Goal: Transaction & Acquisition: Purchase product/service

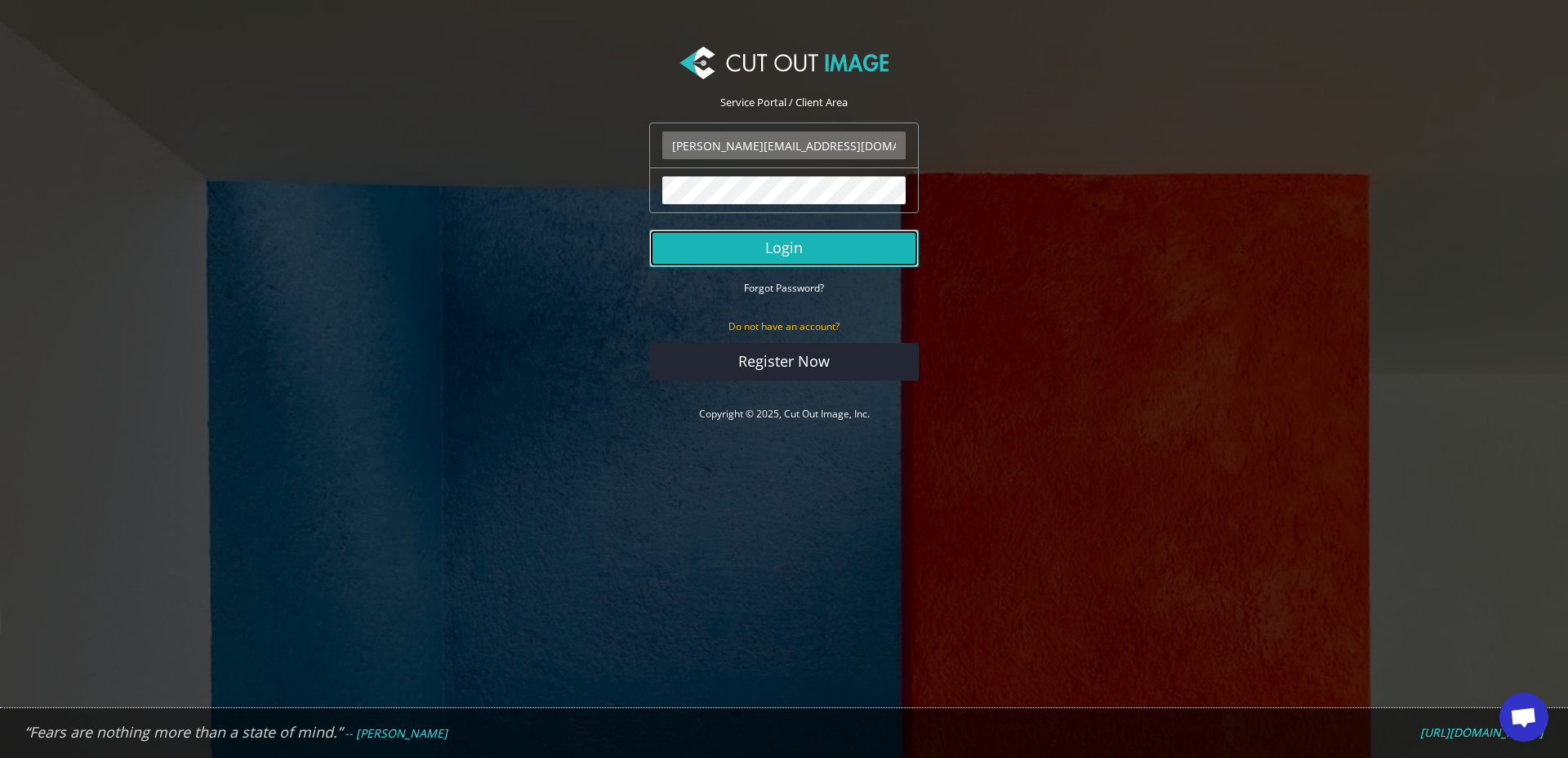
click at [750, 252] on button "Login" at bounding box center [784, 248] width 269 height 38
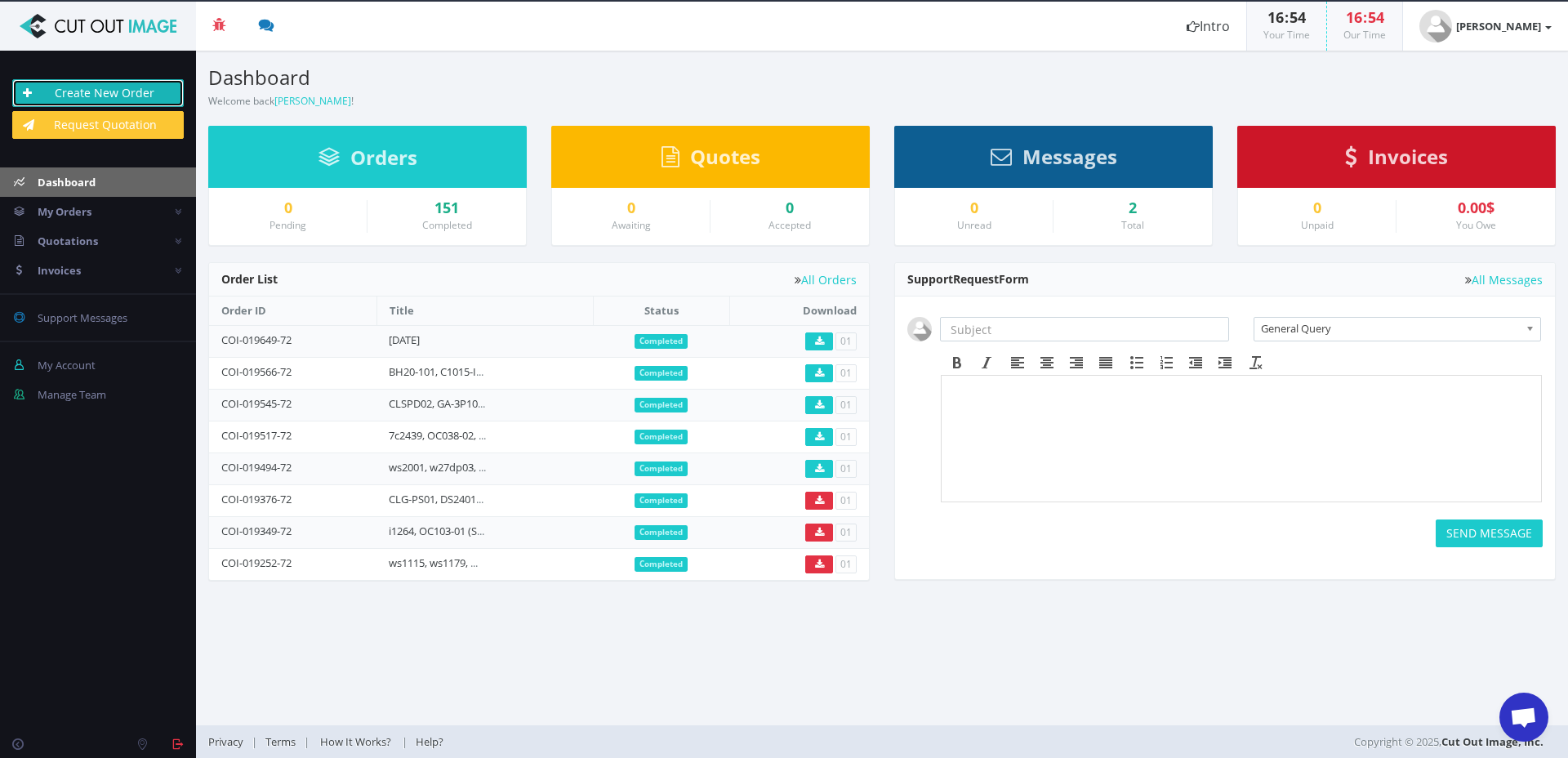
click at [86, 90] on link "Create New Order" at bounding box center [98, 94] width 171 height 28
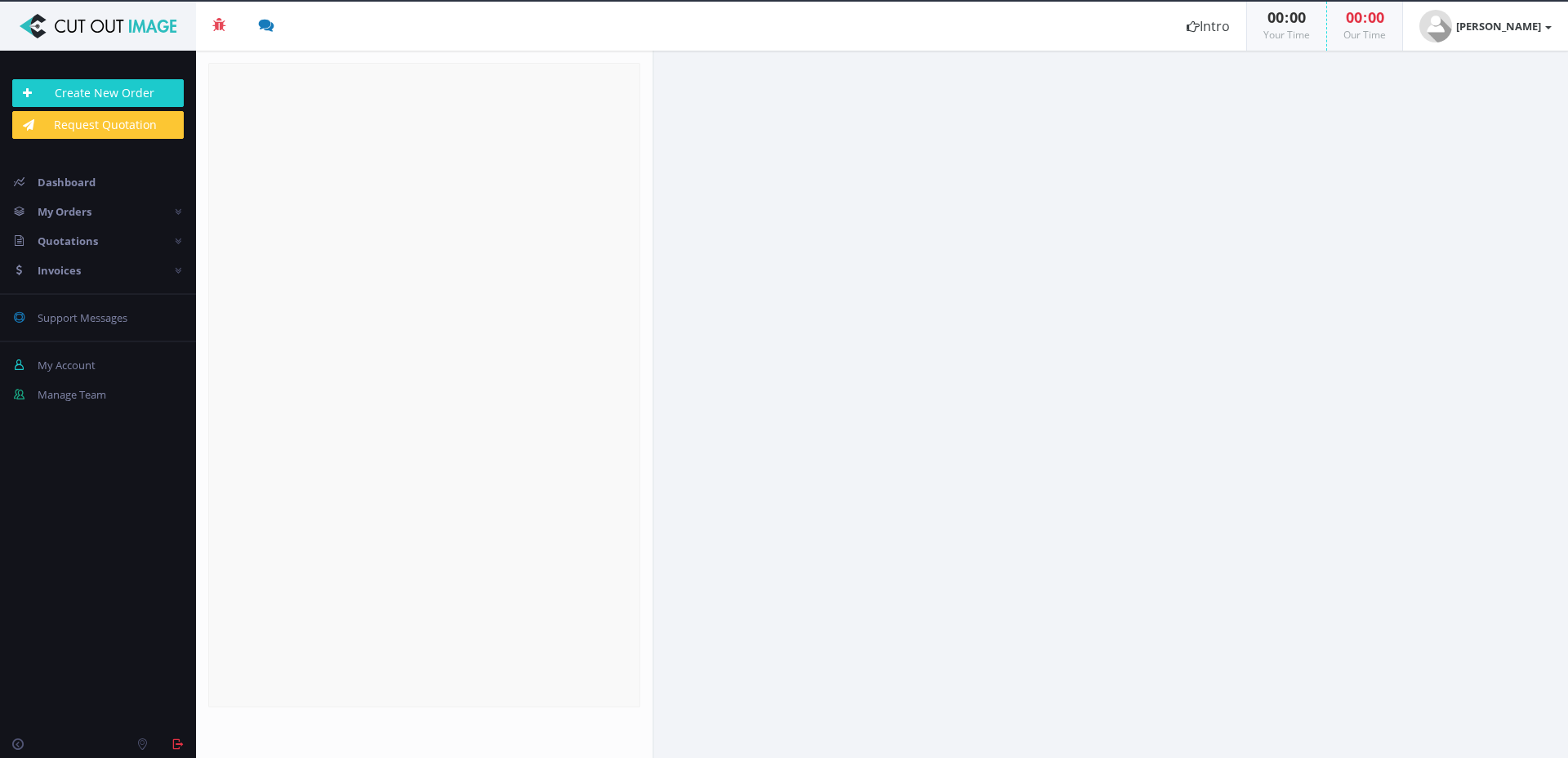
radio input "true"
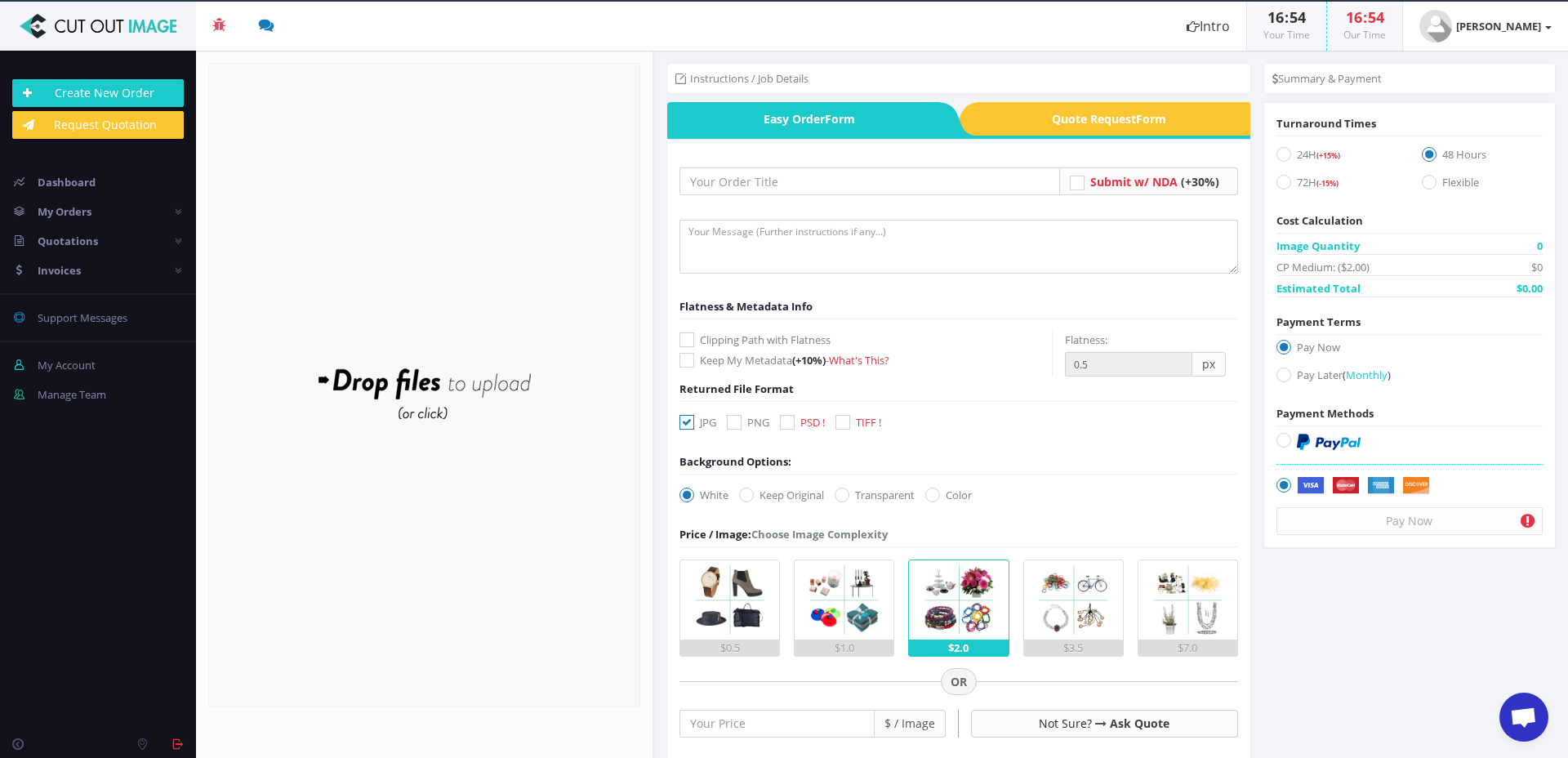
click at [441, 393] on div "Drop files here to upload" at bounding box center [424, 385] width 350 height 101
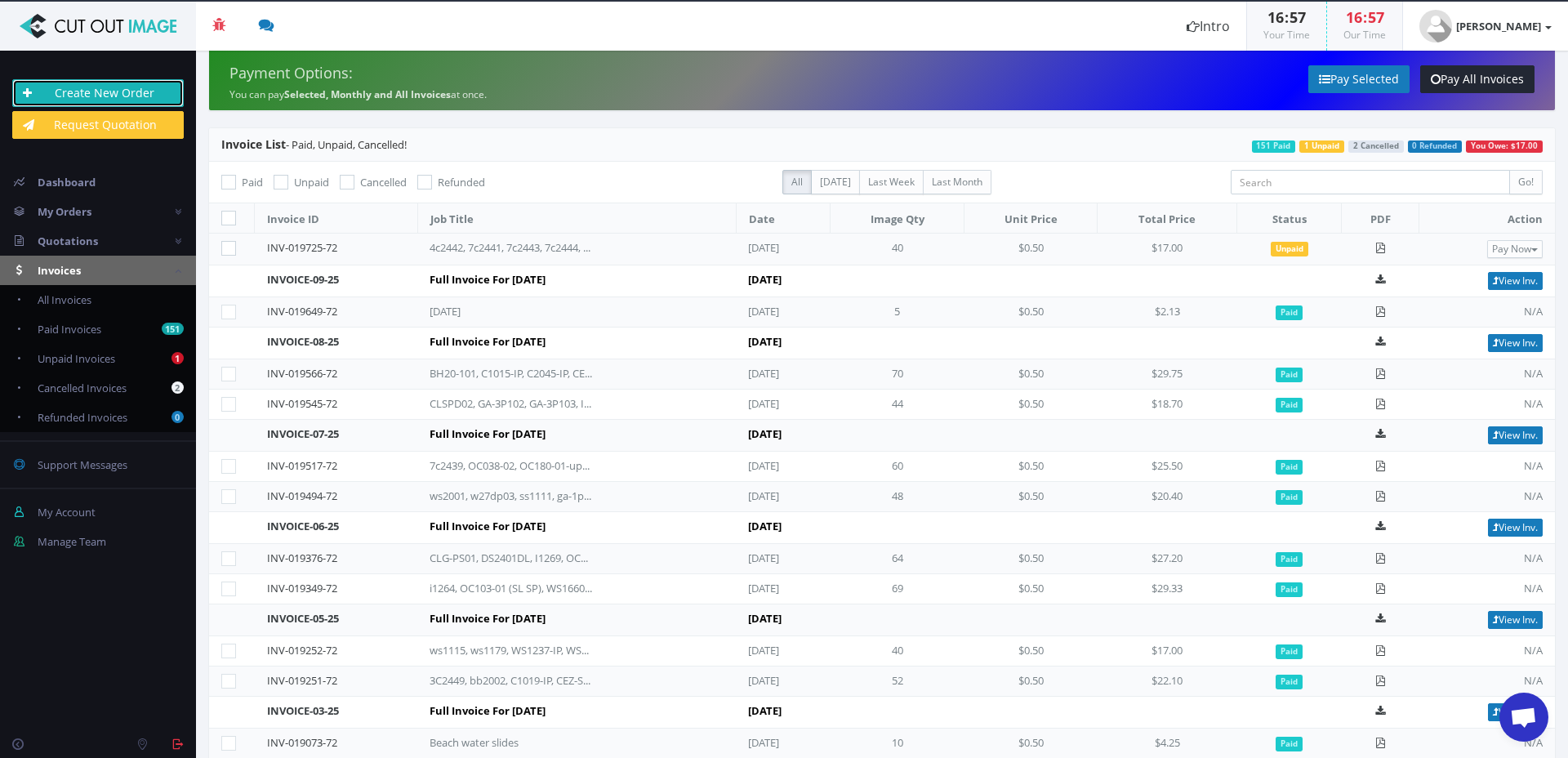
click at [113, 82] on link "Create New Order" at bounding box center [98, 94] width 171 height 28
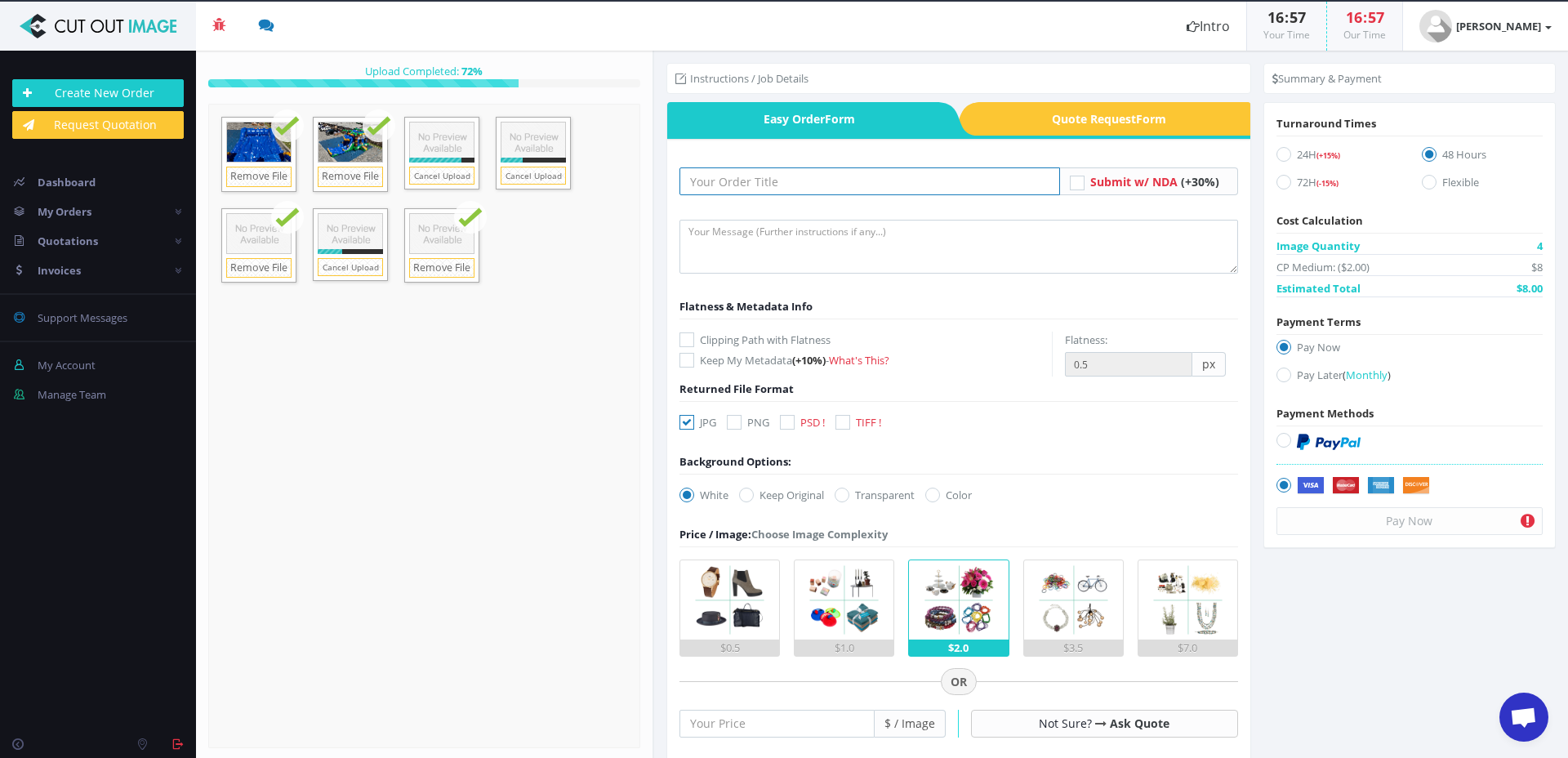
click at [742, 180] on input "text" at bounding box center [871, 182] width 381 height 28
paste input "CEZ-IP08"
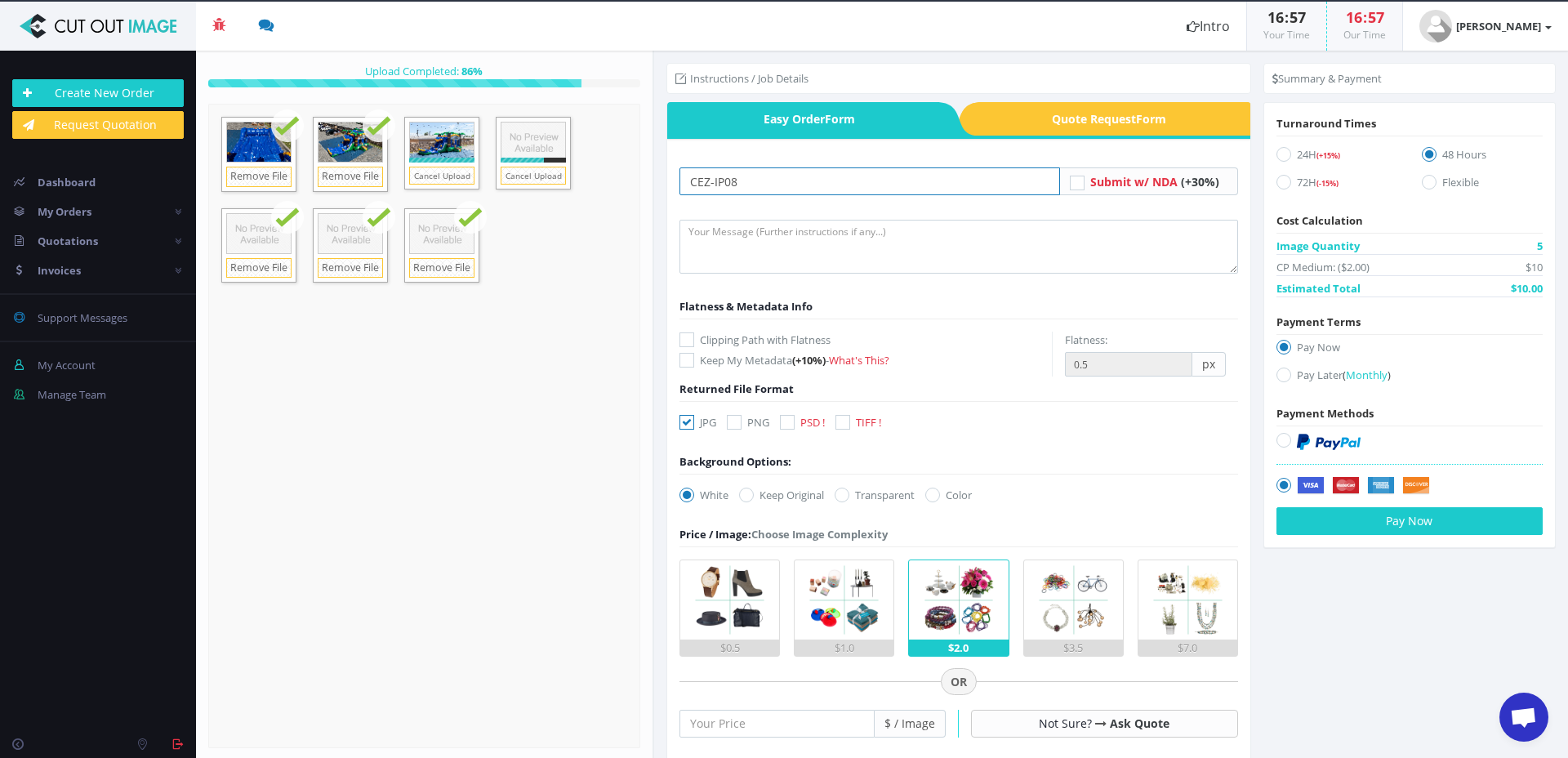
type input "CEZ-IP08,"
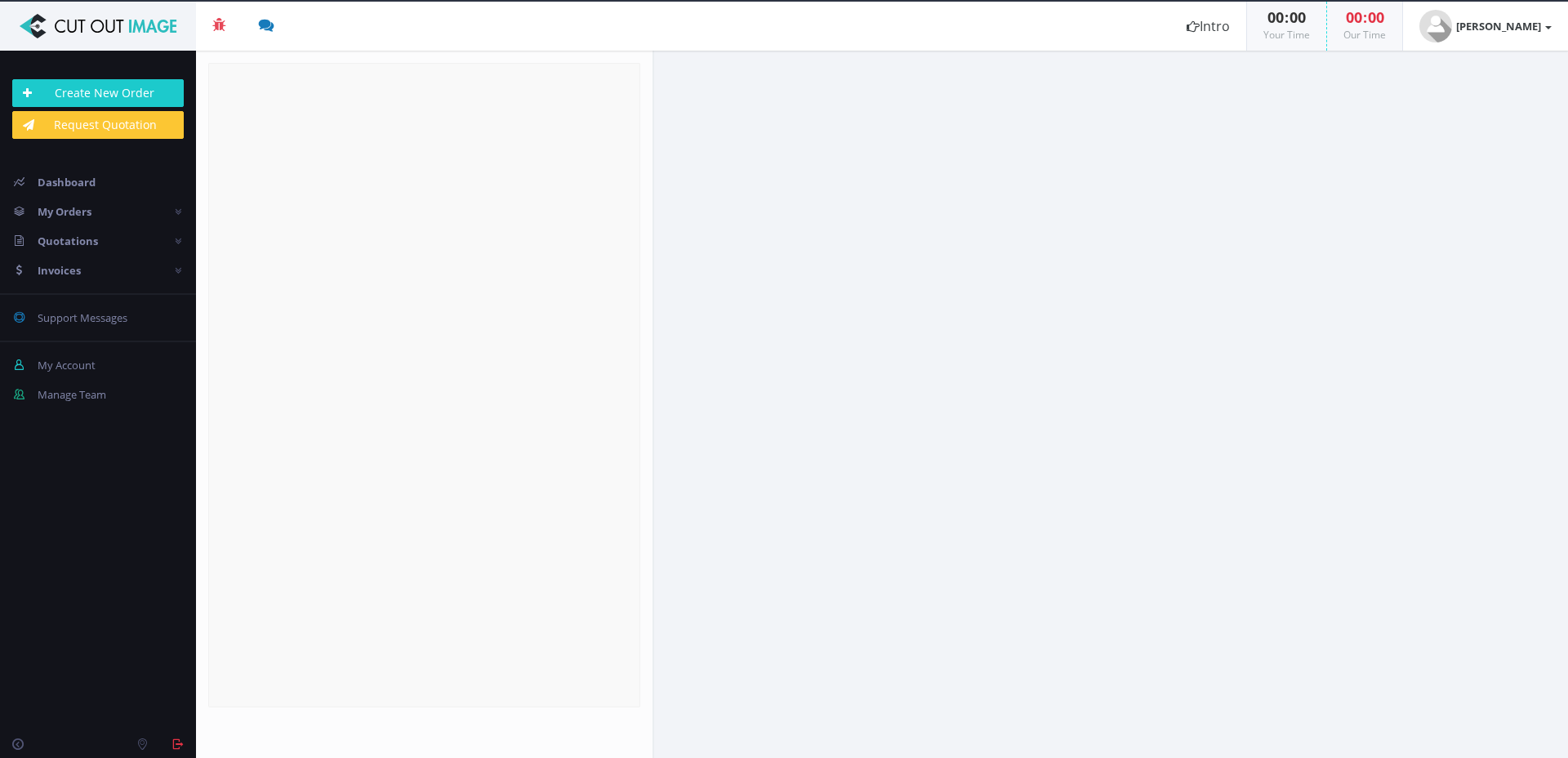
radio input "true"
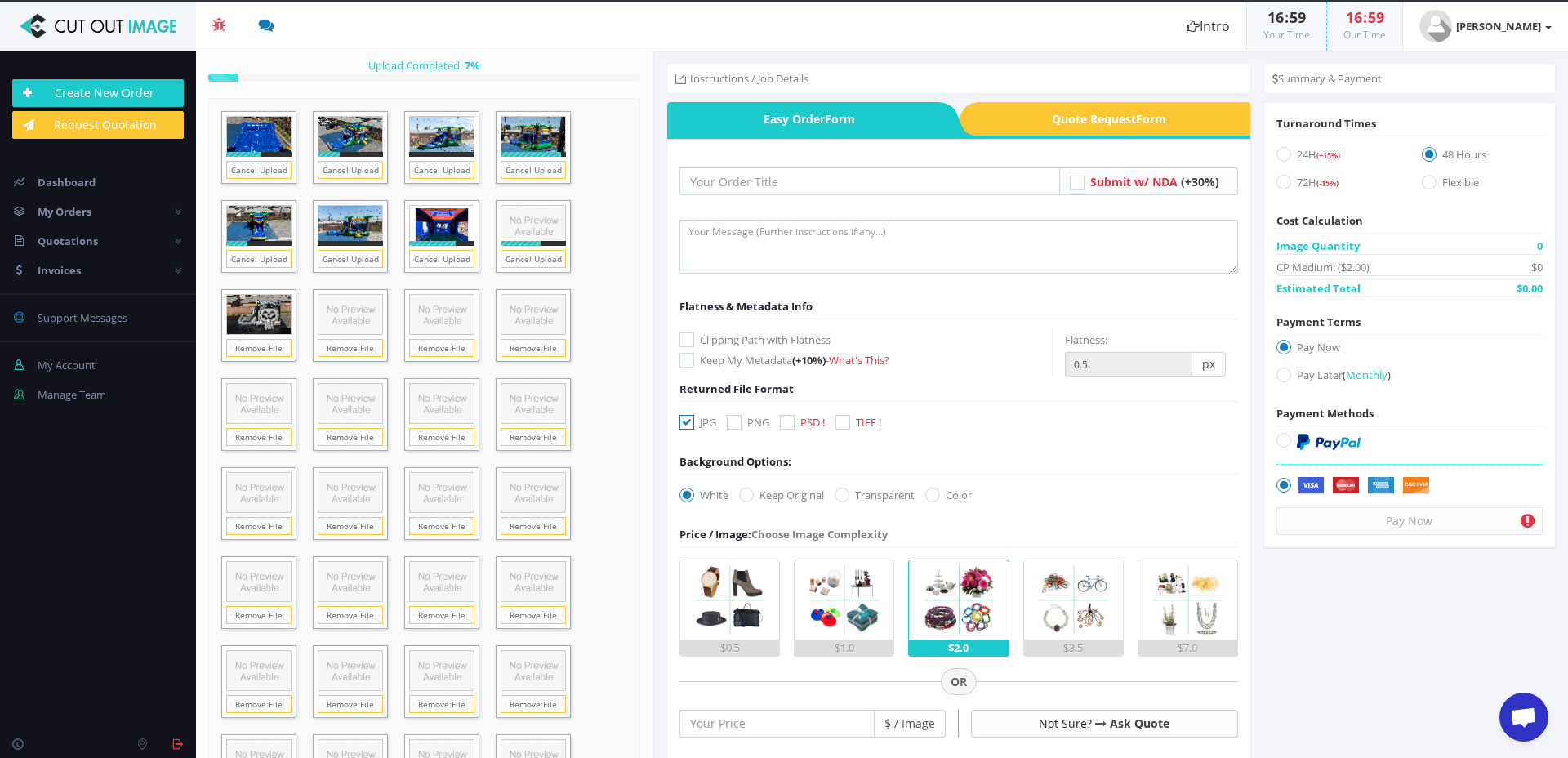
scroll to position [18, 0]
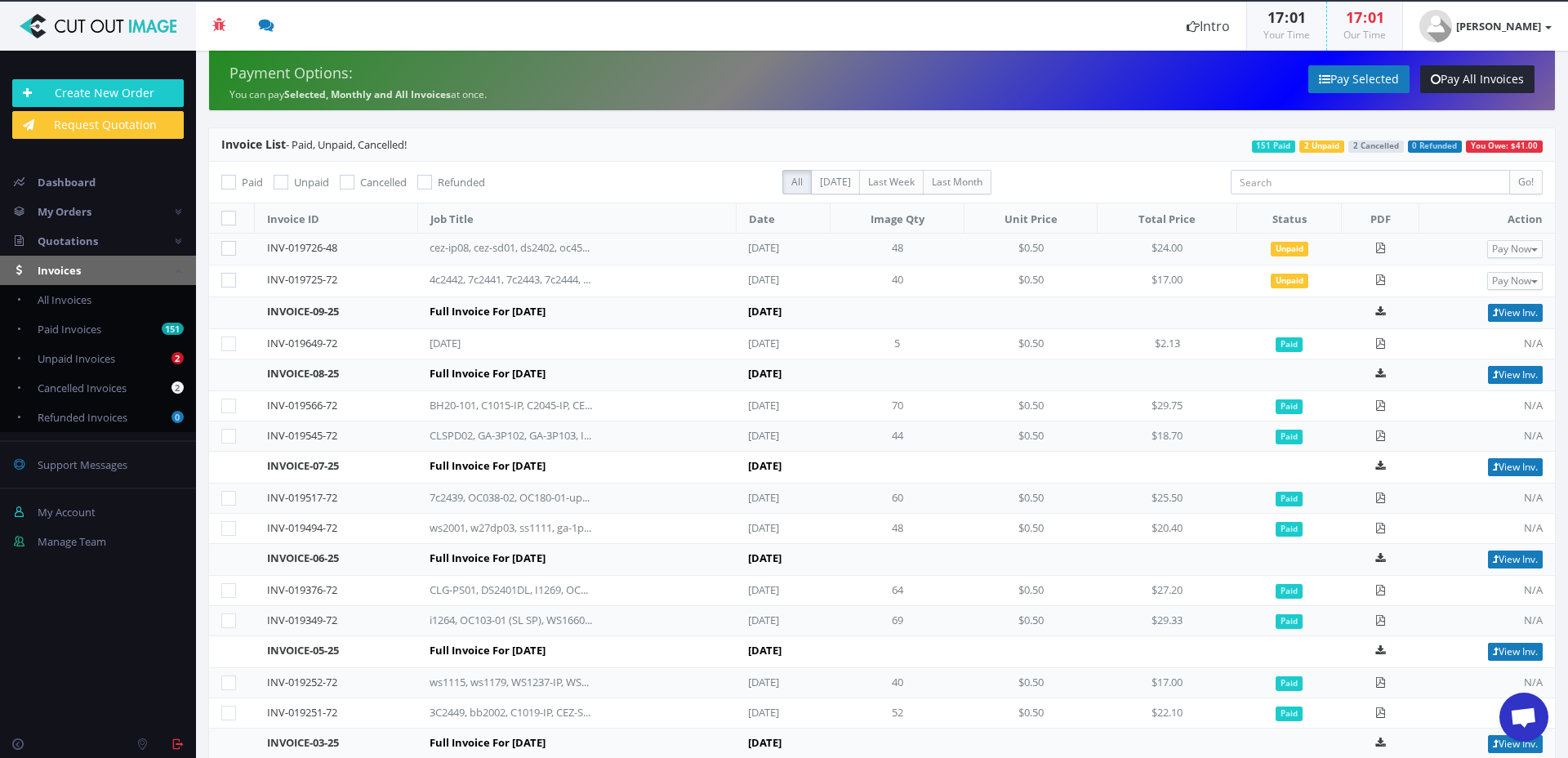
click at [1515, 707] on span "Open chat" at bounding box center [1523, 719] width 27 height 23
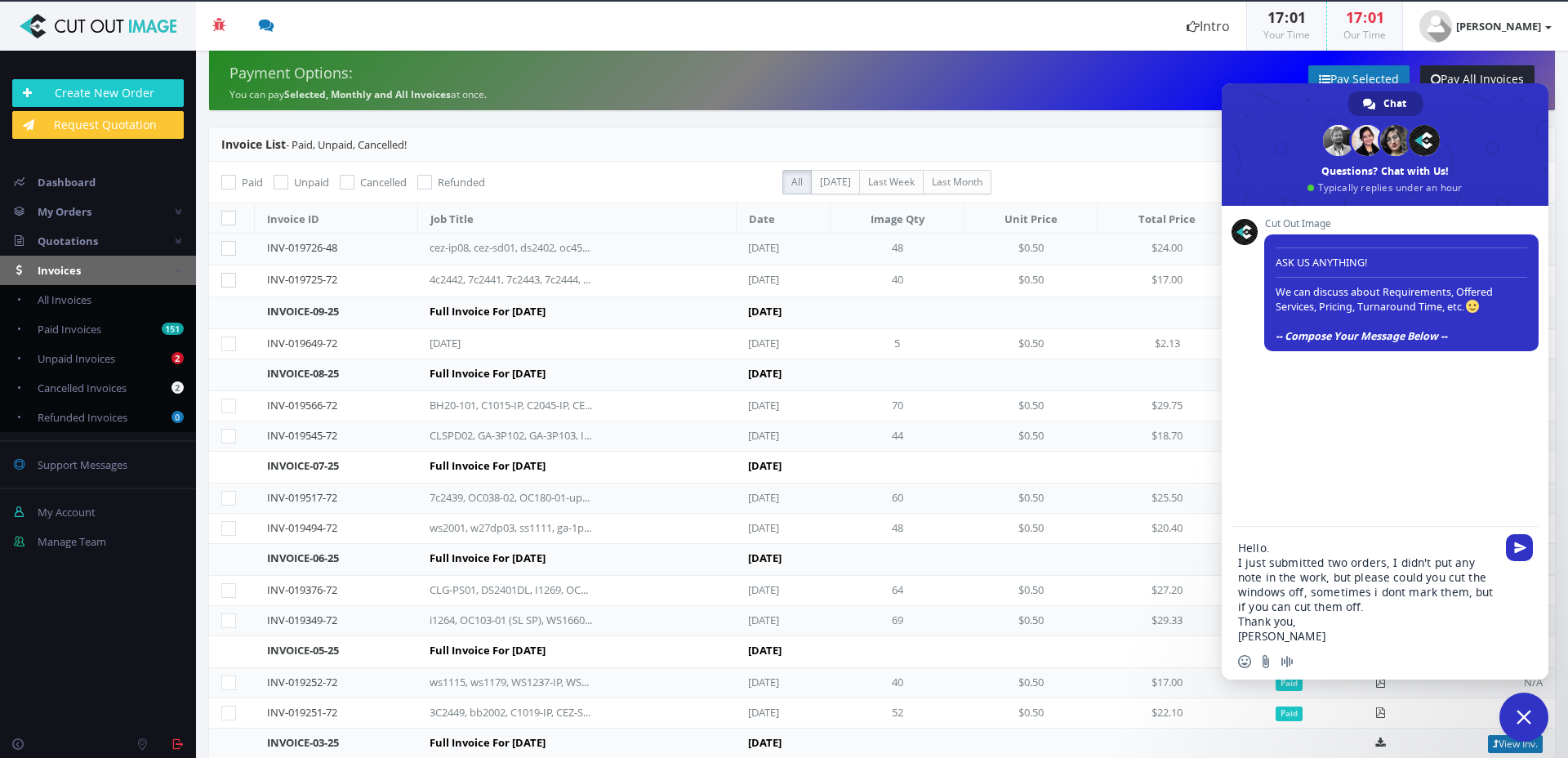
type textarea "Hello. I just submitted two orders, I didn't put any note in the work, but plea…"
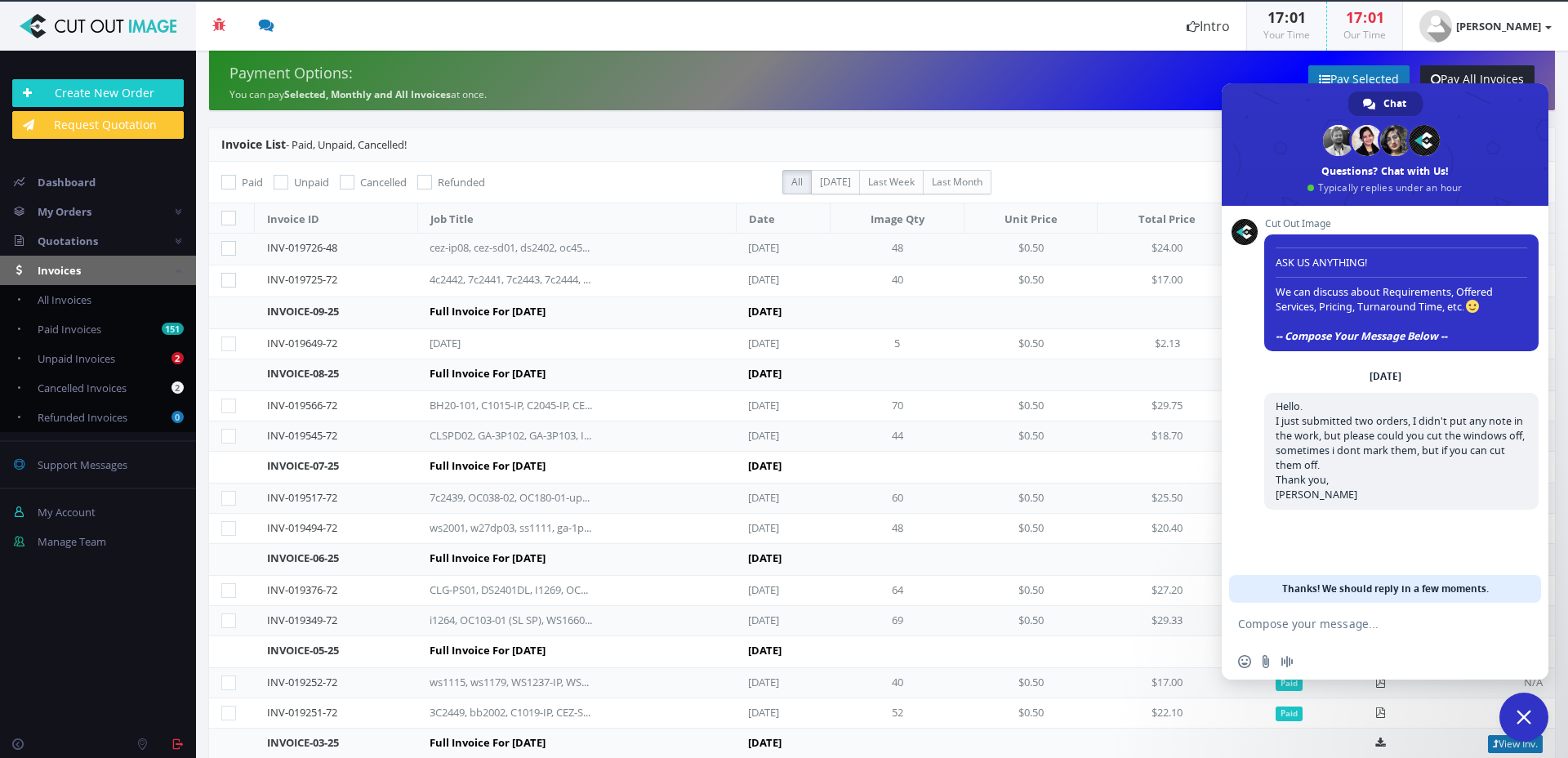
drag, startPoint x: 81, startPoint y: 355, endPoint x: 203, endPoint y: 163, distance: 227.5
click at [80, 355] on span "Unpaid Invoices" at bounding box center [76, 358] width 78 height 15
checkbox input "true"
